Goal: Find specific page/section: Find specific page/section

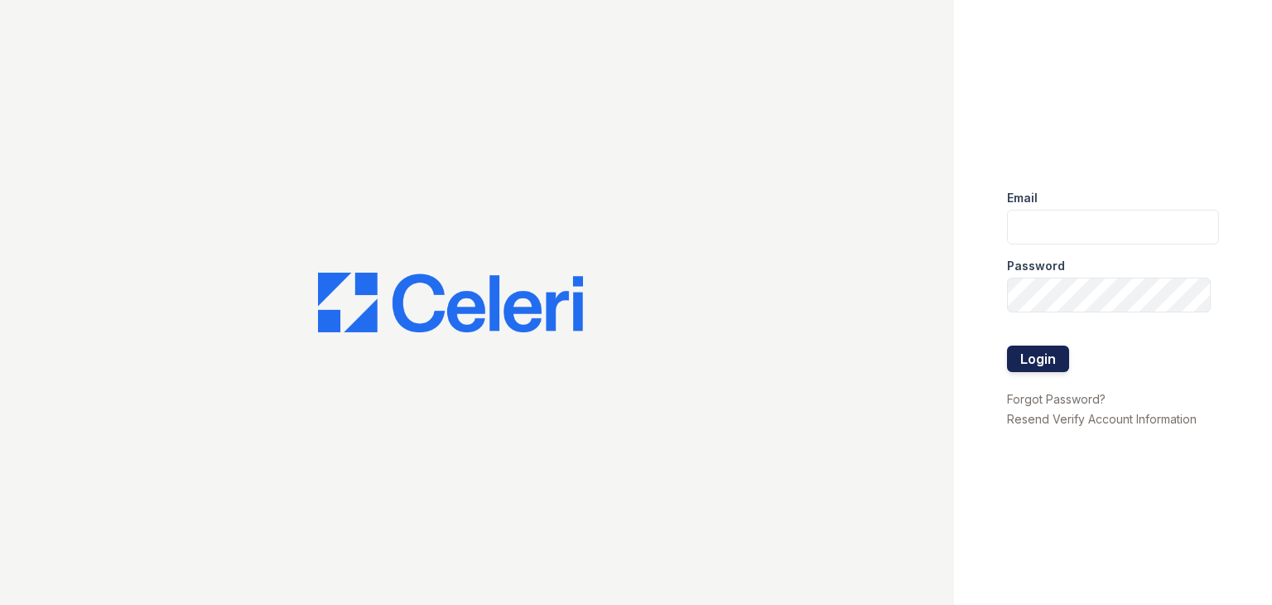
type input "lamirada3@cafmanagement.com"
click at [1034, 364] on button "Login" at bounding box center [1038, 358] width 62 height 27
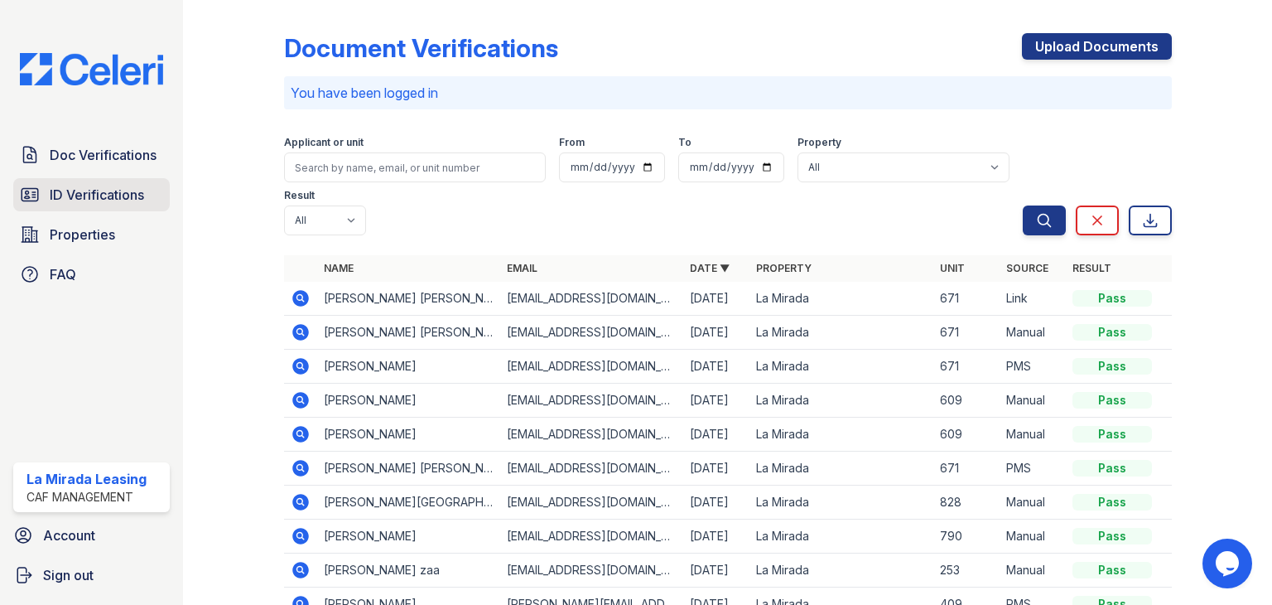
click at [96, 194] on span "ID Verifications" at bounding box center [97, 195] width 94 height 20
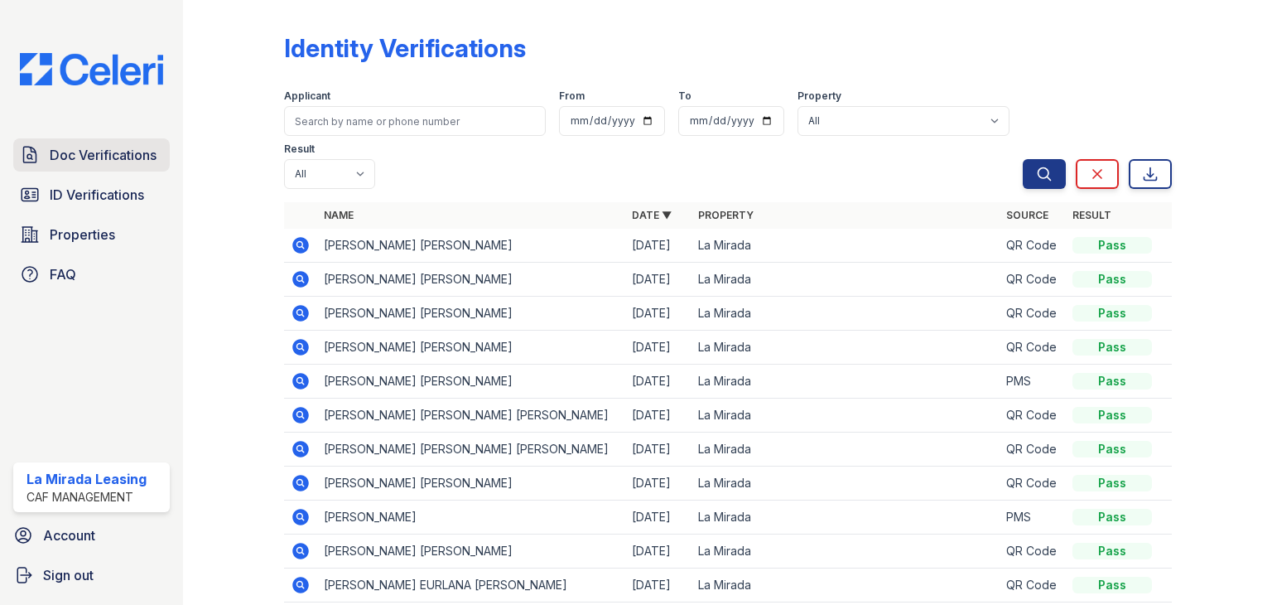
click at [93, 152] on span "Doc Verifications" at bounding box center [103, 155] width 107 height 20
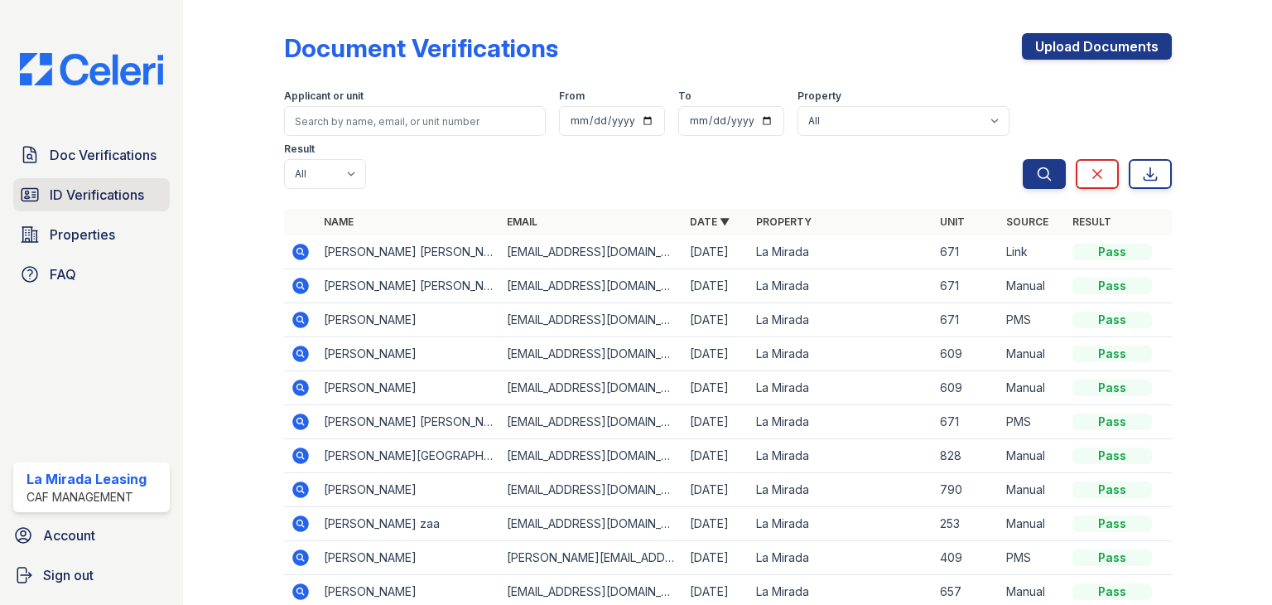
click at [89, 192] on span "ID Verifications" at bounding box center [97, 195] width 94 height 20
